Goal: Navigation & Orientation: Find specific page/section

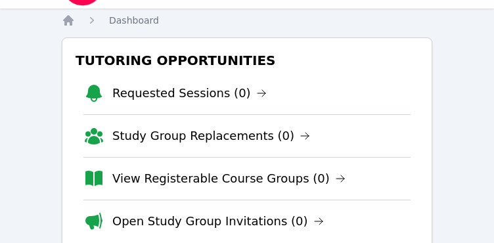
scroll to position [66, 0]
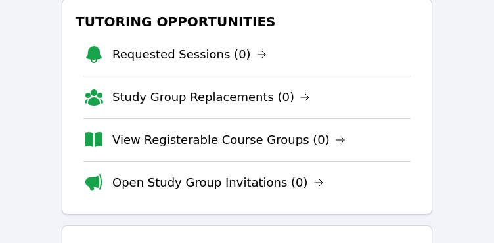
scroll to position [66, 0]
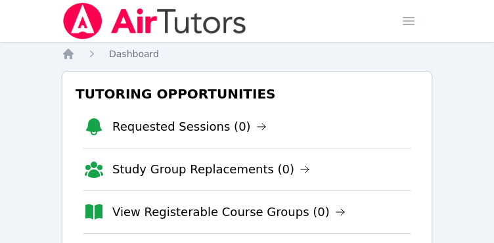
drag, startPoint x: 484, startPoint y: 229, endPoint x: 477, endPoint y: 239, distance: 11.9
